Goal: Task Accomplishment & Management: Manage account settings

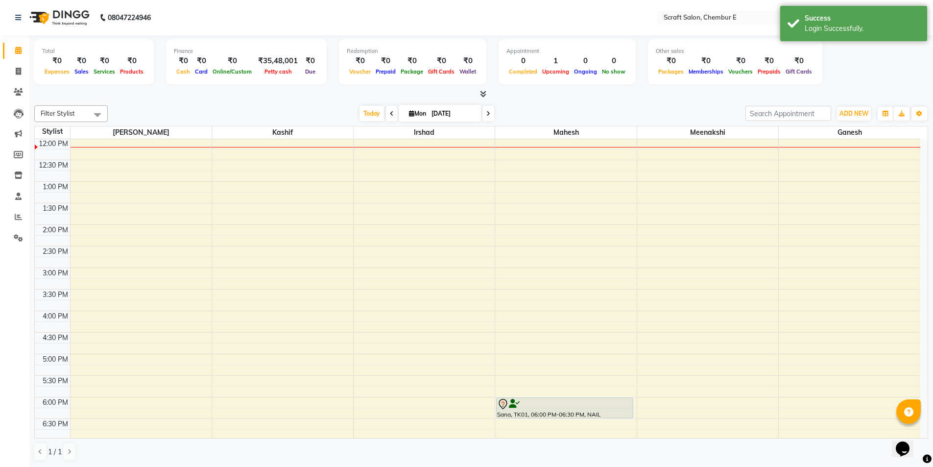
select select "en"
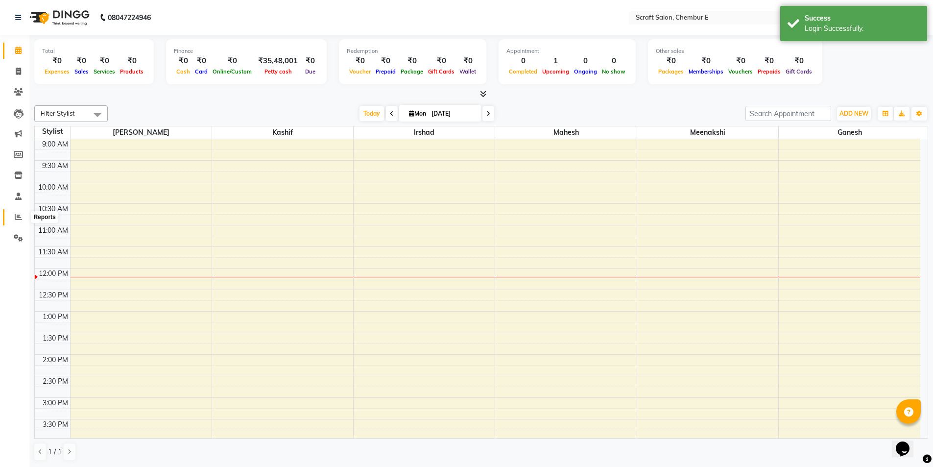
click at [20, 215] on icon at bounding box center [18, 216] width 7 height 7
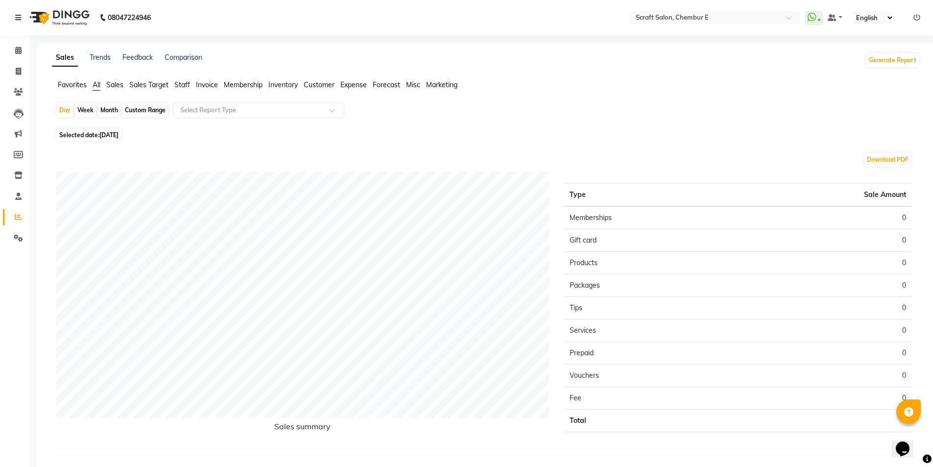
click at [139, 113] on div "Custom Range" at bounding box center [145, 110] width 46 height 14
select select "9"
select select "2025"
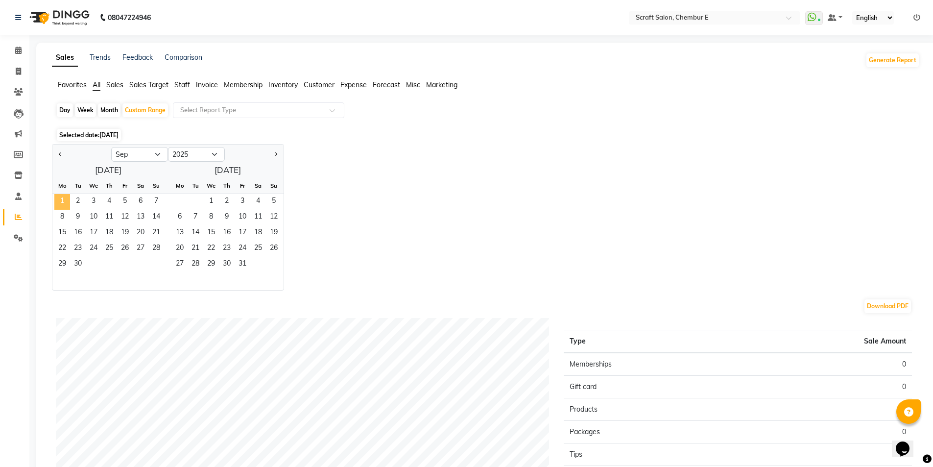
click at [65, 205] on span "1" at bounding box center [62, 202] width 16 height 16
click at [76, 267] on span "30" at bounding box center [78, 265] width 16 height 16
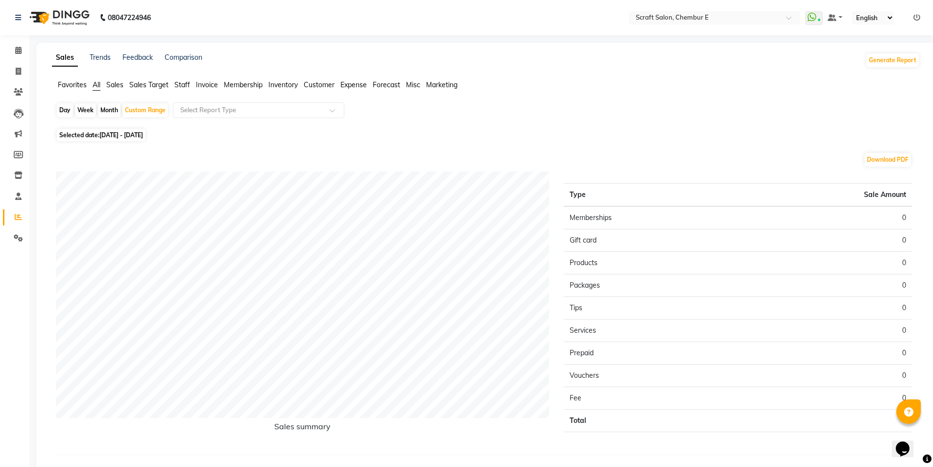
drag, startPoint x: 257, startPoint y: 152, endPoint x: 188, endPoint y: 164, distance: 69.5
click at [257, 152] on div "Download PDF" at bounding box center [484, 160] width 856 height 16
click at [166, 106] on div "Custom Range" at bounding box center [145, 110] width 46 height 14
select select "9"
select select "2025"
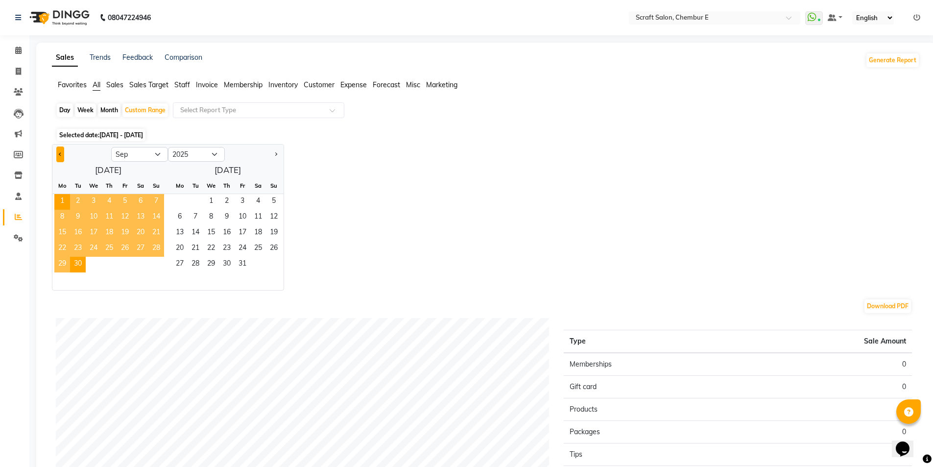
click at [59, 153] on span "Previous month" at bounding box center [60, 153] width 3 height 3
select select "8"
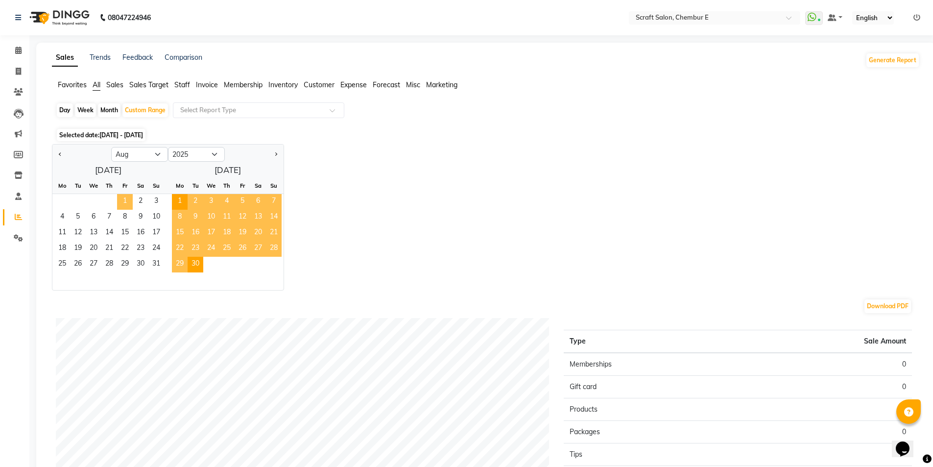
click at [124, 202] on span "1" at bounding box center [125, 202] width 16 height 16
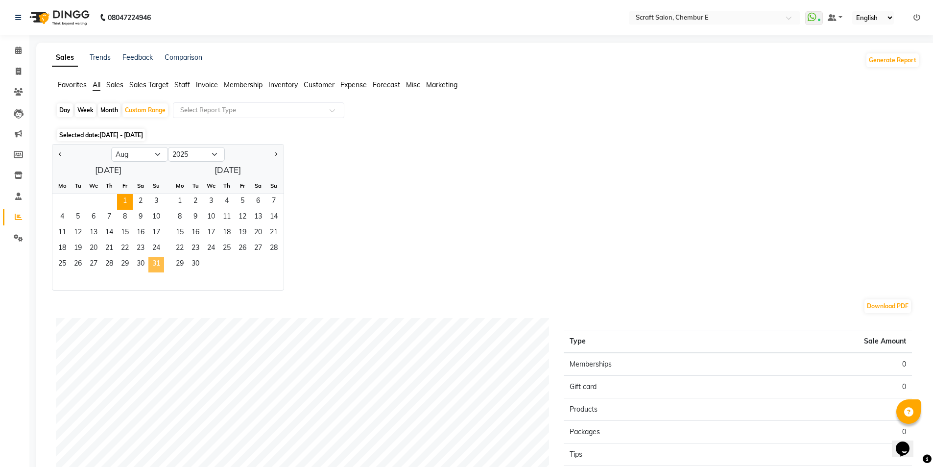
click at [156, 259] on span "31" at bounding box center [156, 265] width 16 height 16
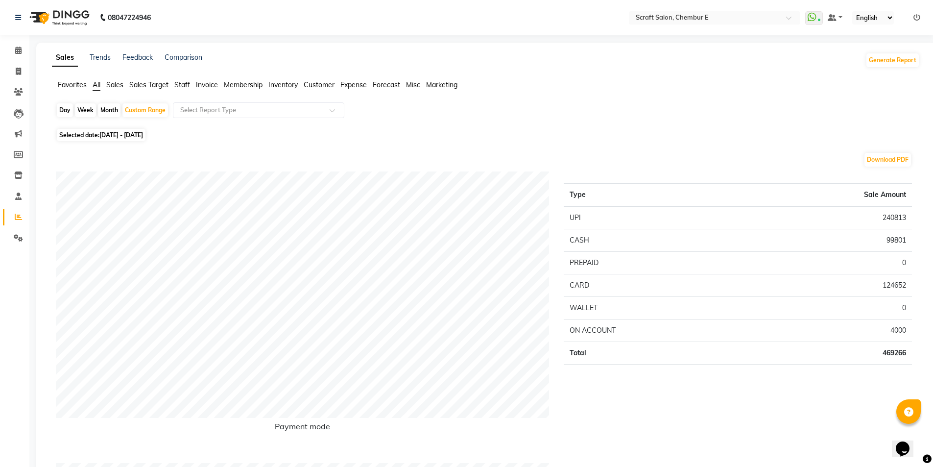
click at [183, 86] on span "Staff" at bounding box center [182, 84] width 16 height 9
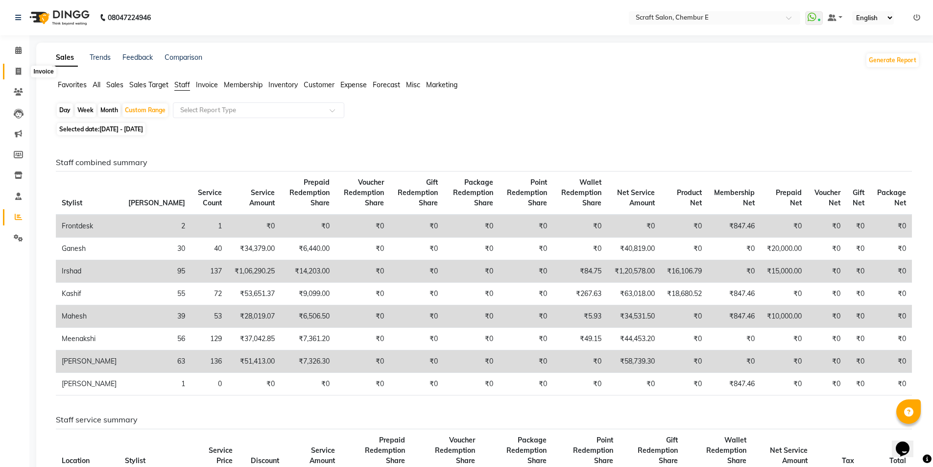
click at [20, 76] on span at bounding box center [18, 71] width 17 height 11
select select "3922"
select select "service"
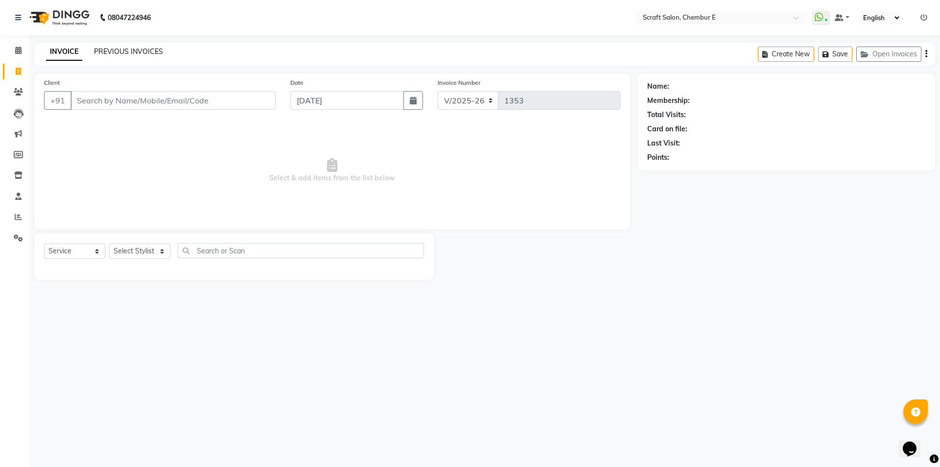
click at [119, 51] on link "PREVIOUS INVOICES" at bounding box center [128, 51] width 69 height 9
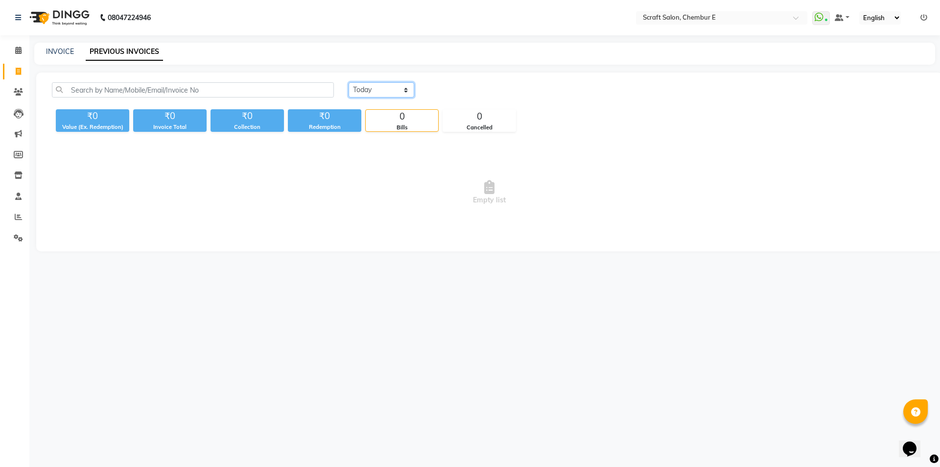
click at [372, 93] on select "Today Yesterday Custom Range" at bounding box center [382, 89] width 66 height 15
select select "yesterday"
click at [349, 82] on select "Today Yesterday Custom Range" at bounding box center [382, 89] width 66 height 15
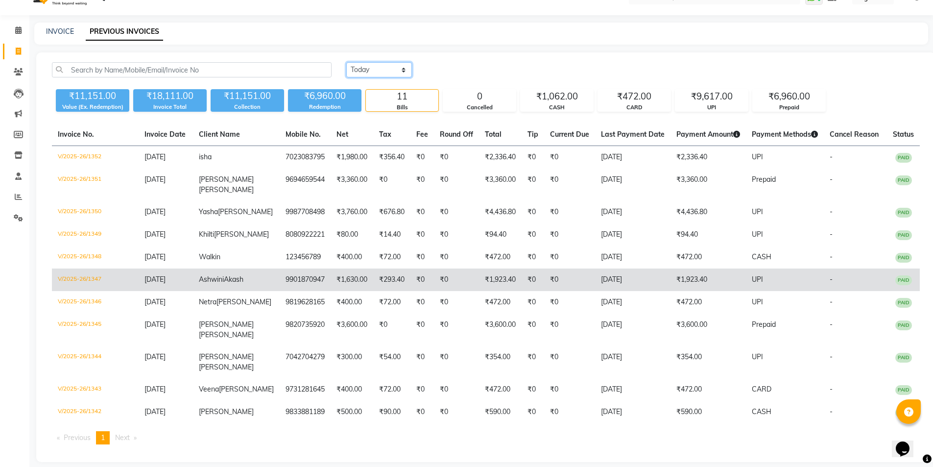
scroll to position [69, 0]
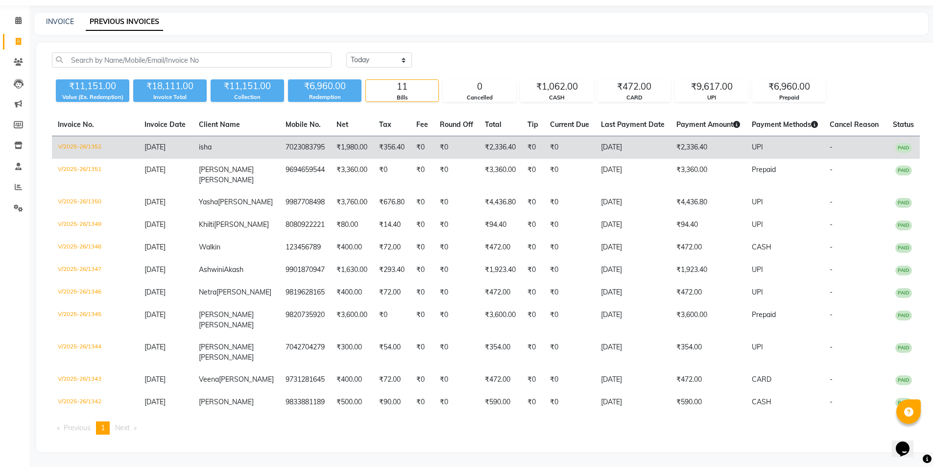
click at [287, 136] on td "7023083795" at bounding box center [305, 147] width 51 height 23
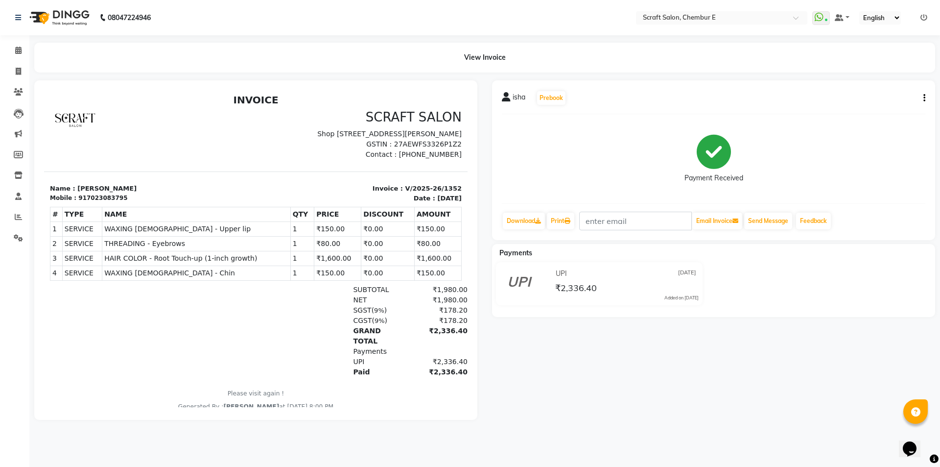
click at [920, 97] on button "button" at bounding box center [922, 98] width 6 height 10
click at [812, 181] on div "Payment Received" at bounding box center [714, 158] width 424 height 73
click at [921, 94] on button "button" at bounding box center [922, 98] width 6 height 10
click at [585, 155] on div "Payment Received" at bounding box center [714, 158] width 424 height 73
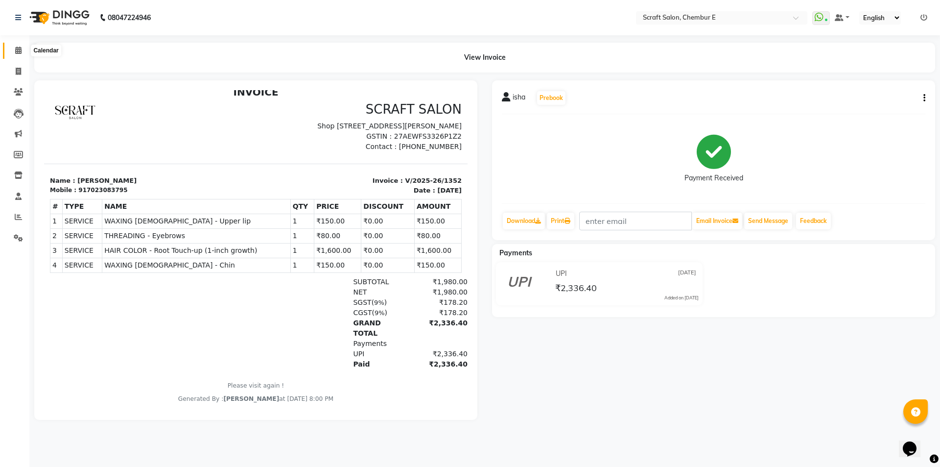
click at [11, 48] on span at bounding box center [18, 50] width 17 height 11
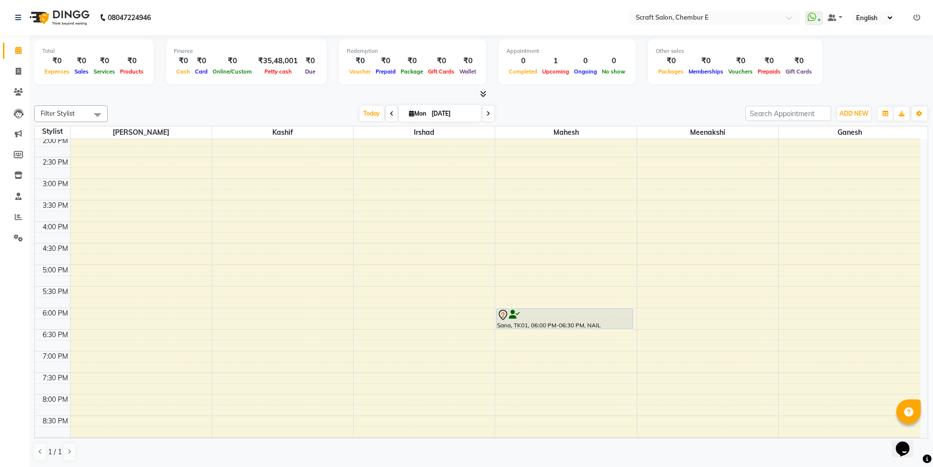
scroll to position [216, 0]
